Goal: Task Accomplishment & Management: Complete application form

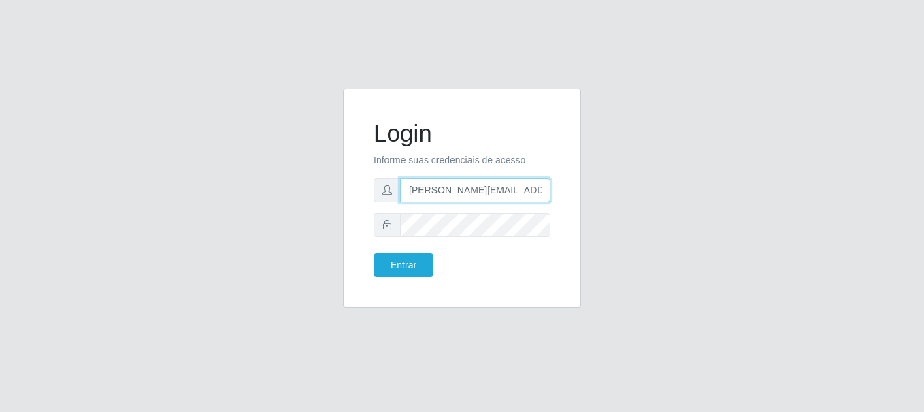
type input "[PERSON_NAME][EMAIL_ADDRESS][PERSON_NAME][DOMAIN_NAME]"
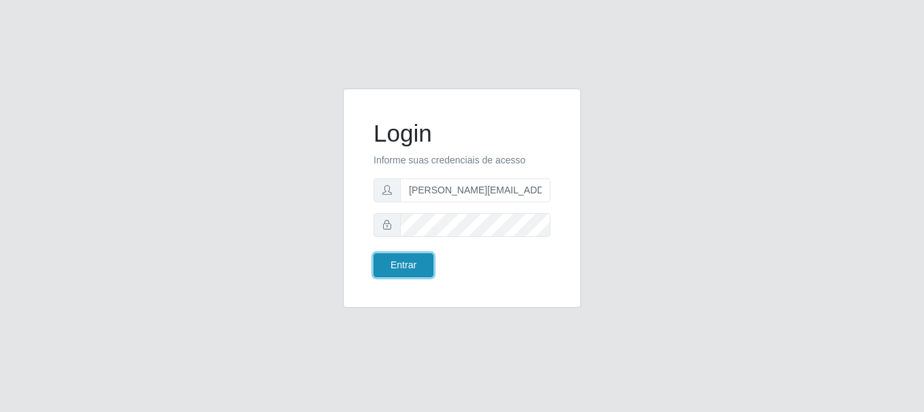
click at [403, 265] on button "Entrar" at bounding box center [404, 265] width 60 height 24
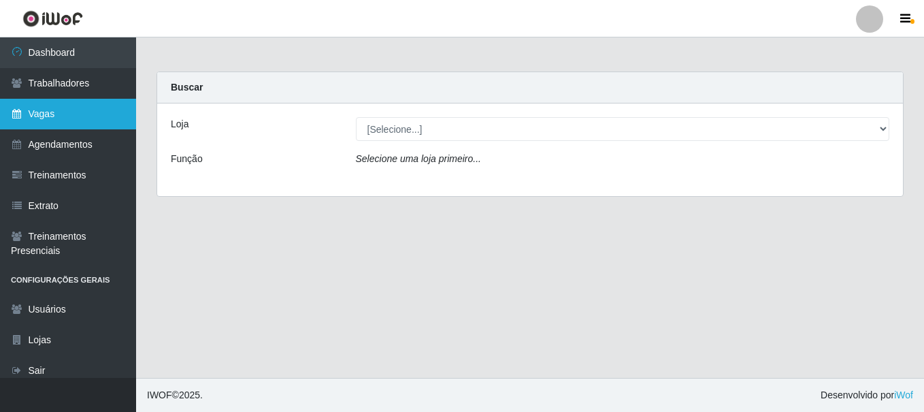
click at [68, 114] on link "Vagas" at bounding box center [68, 114] width 136 height 31
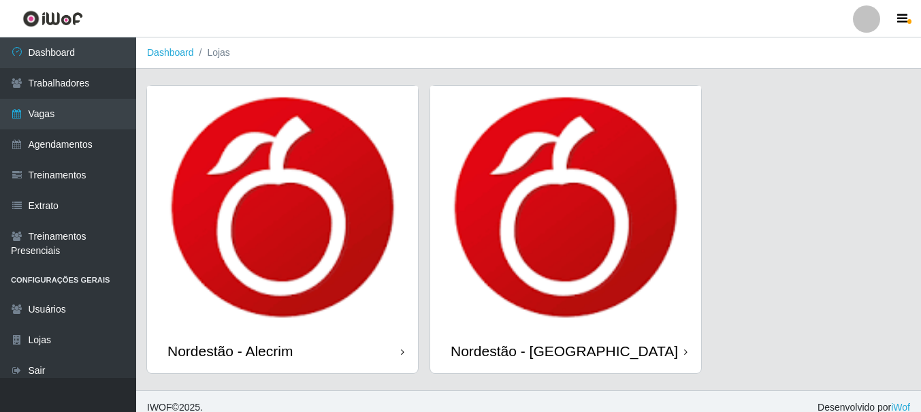
click at [233, 351] on div "Nordestão - Alecrim" at bounding box center [229, 350] width 125 height 17
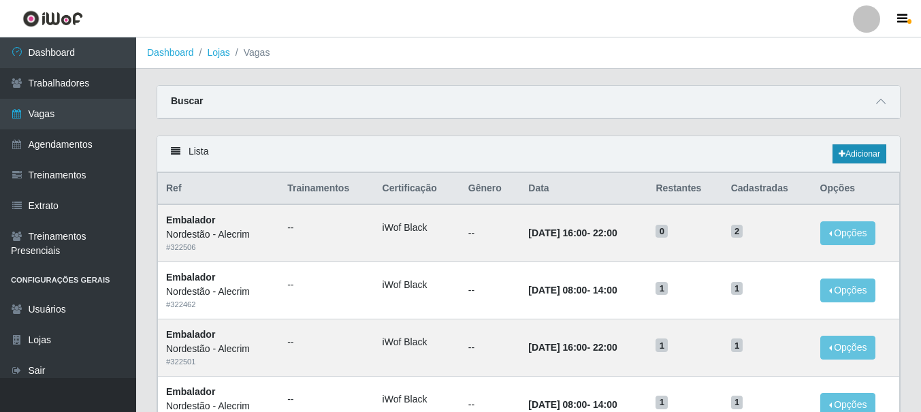
click at [858, 155] on link "Adicionar" at bounding box center [859, 153] width 54 height 19
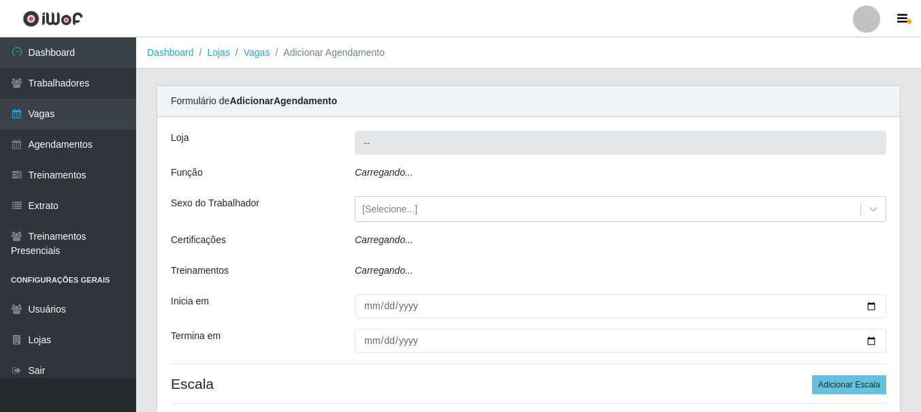
type input "Nordestão - Alecrim"
